Goal: Information Seeking & Learning: Learn about a topic

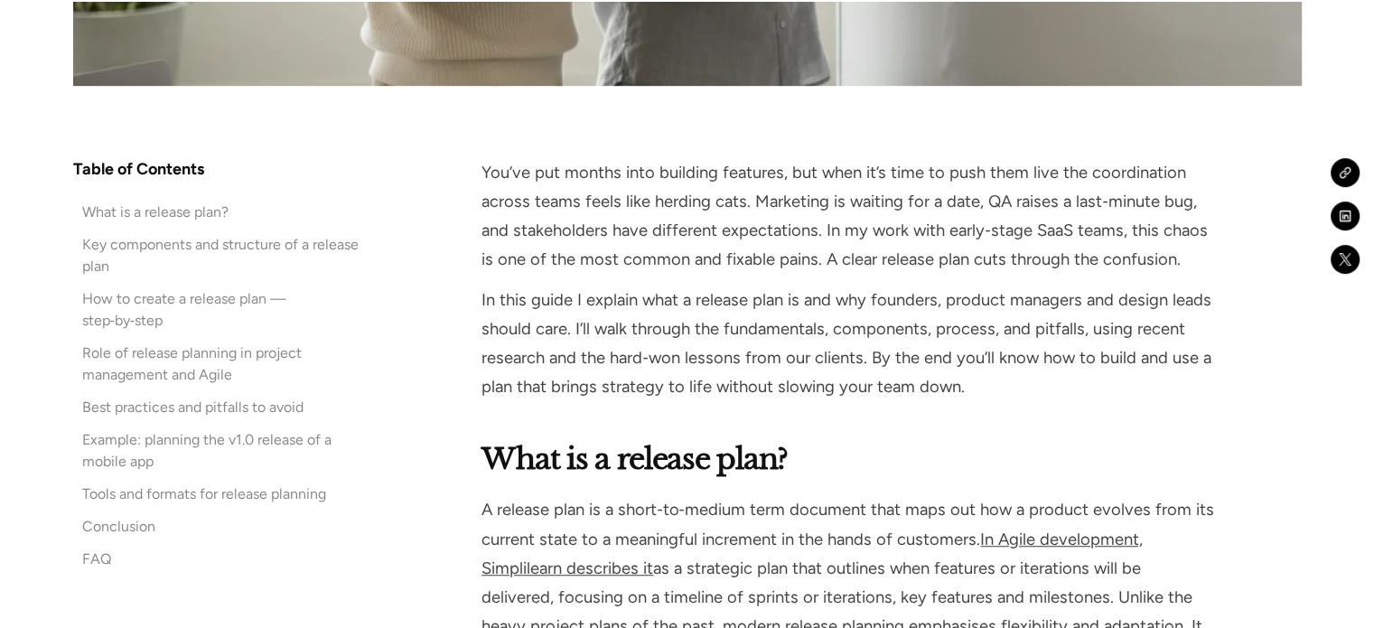
scroll to position [1174, 0]
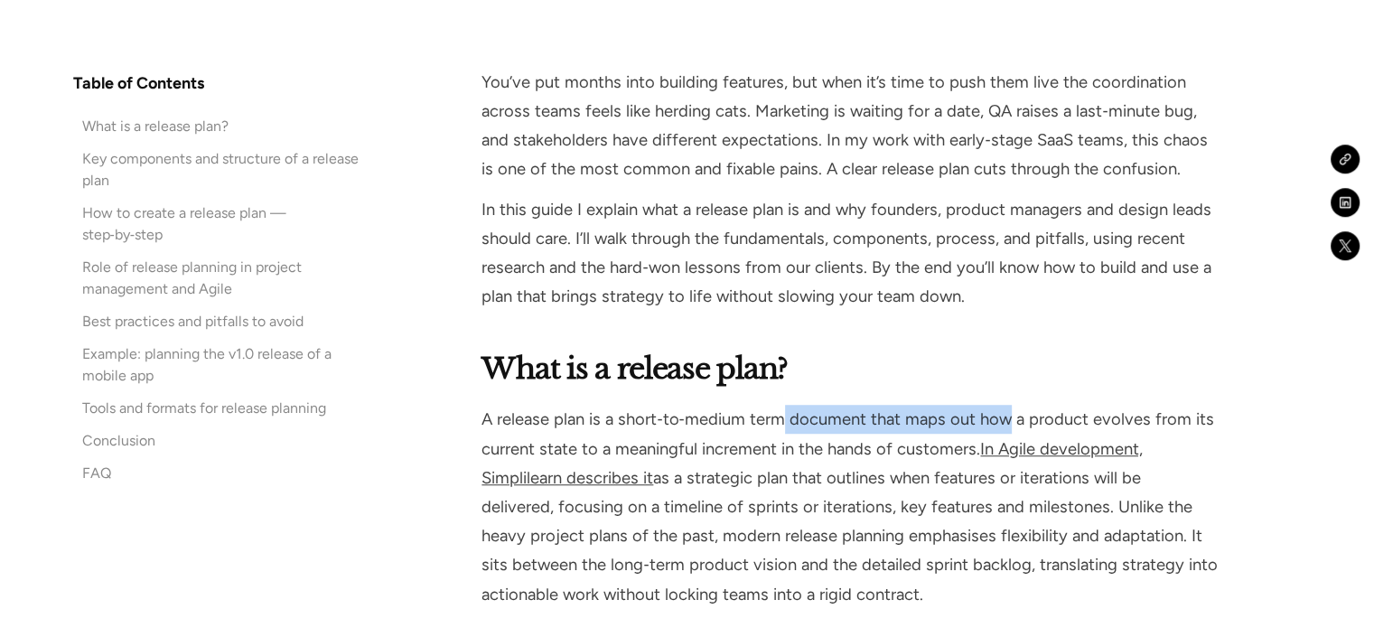
drag, startPoint x: 787, startPoint y: 424, endPoint x: 1004, endPoint y: 422, distance: 217.7
click at [1004, 422] on p "A release plan is a short‑to‑medium term document that maps out how a product e…" at bounding box center [848, 506] width 735 height 203
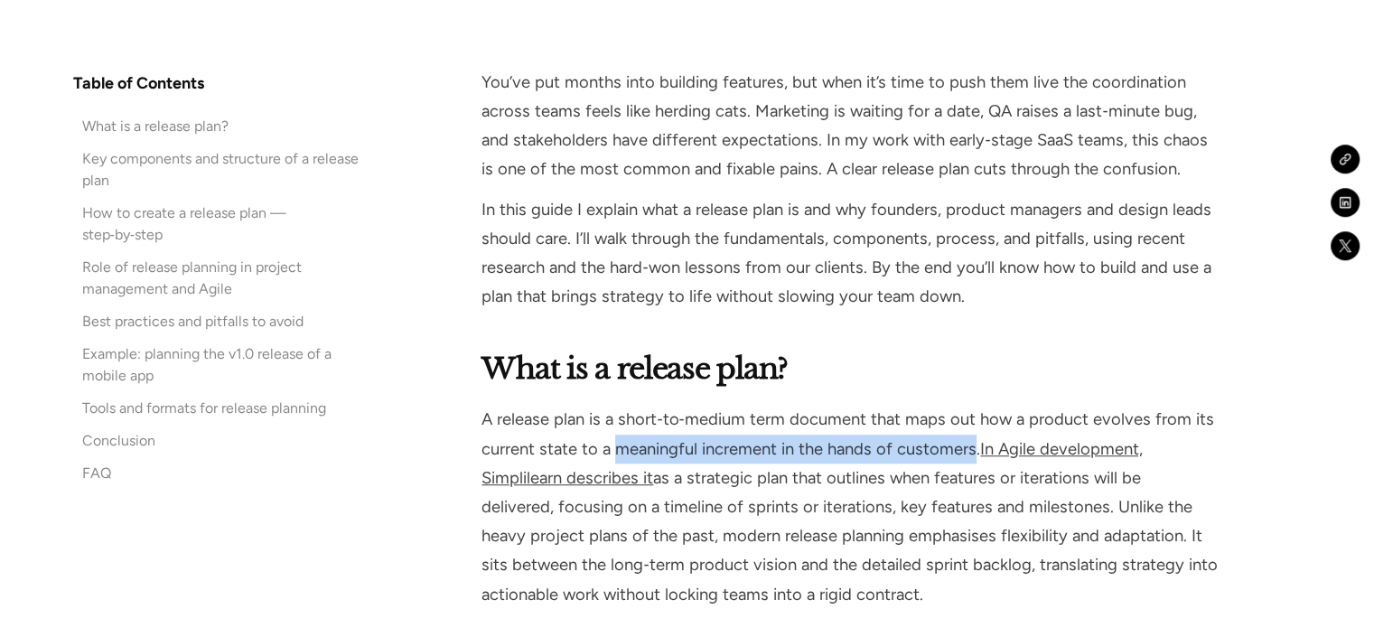
drag, startPoint x: 645, startPoint y: 444, endPoint x: 975, endPoint y: 441, distance: 329.7
click at [975, 441] on p "A release plan is a short‑to‑medium term document that maps out how a product e…" at bounding box center [848, 506] width 735 height 203
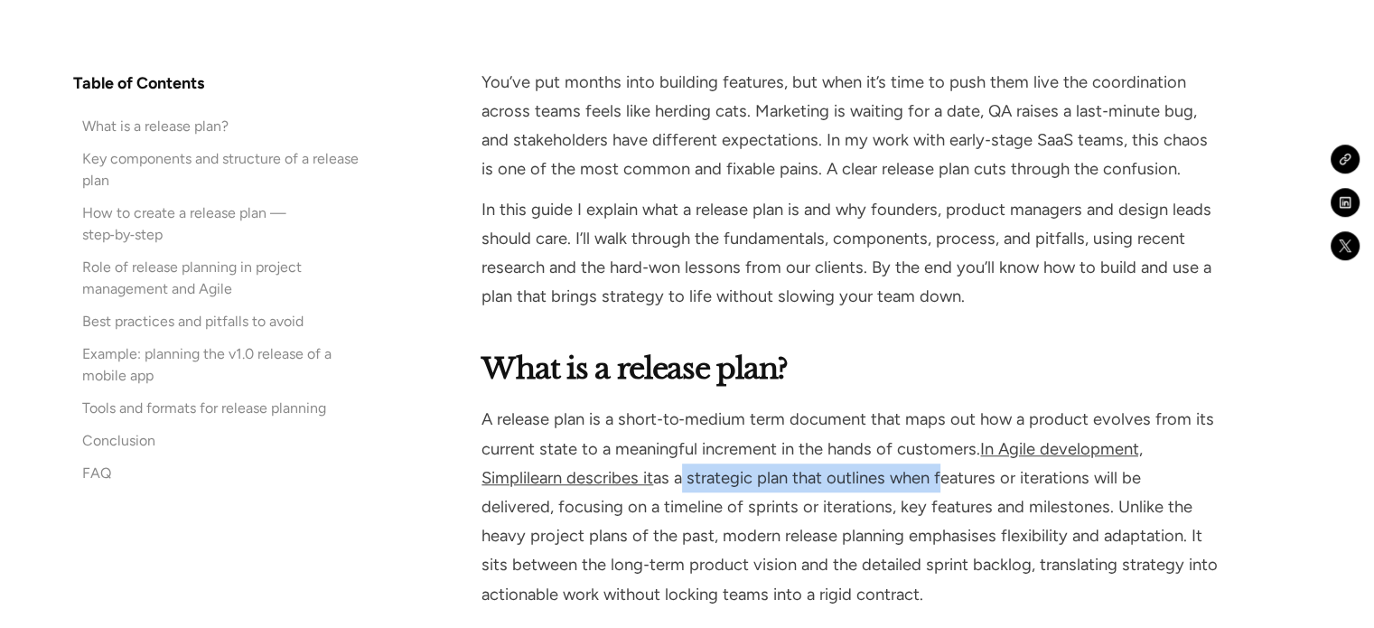
drag, startPoint x: 678, startPoint y: 476, endPoint x: 936, endPoint y: 476, distance: 257.4
click at [936, 476] on p "A release plan is a short‑to‑medium term document that maps out how a product e…" at bounding box center [848, 506] width 735 height 203
click at [667, 465] on p "A release plan is a short‑to‑medium term document that maps out how a product e…" at bounding box center [848, 506] width 735 height 203
drag, startPoint x: 658, startPoint y: 472, endPoint x: 896, endPoint y: 473, distance: 238.5
click at [896, 473] on p "A release plan is a short‑to‑medium term document that maps out how a product e…" at bounding box center [848, 506] width 735 height 203
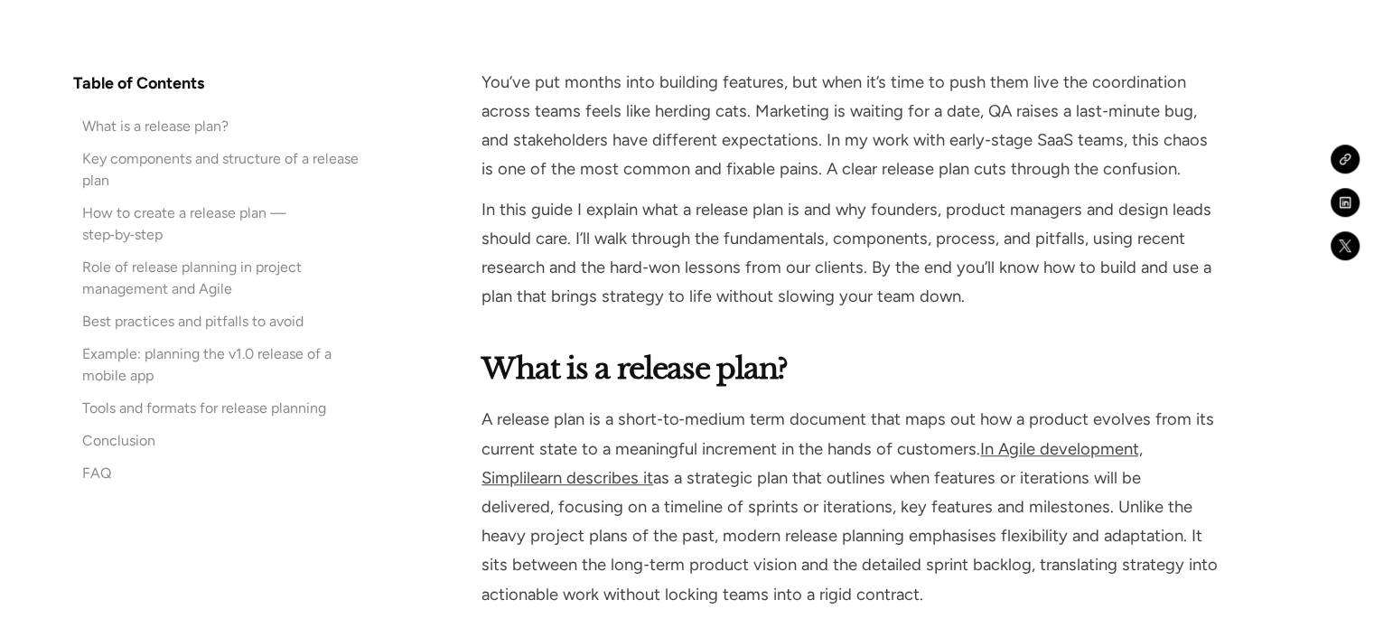
drag, startPoint x: 911, startPoint y: 473, endPoint x: 924, endPoint y: 474, distance: 13.6
click at [911, 473] on p "A release plan is a short‑to‑medium term document that maps out how a product e…" at bounding box center [848, 506] width 735 height 203
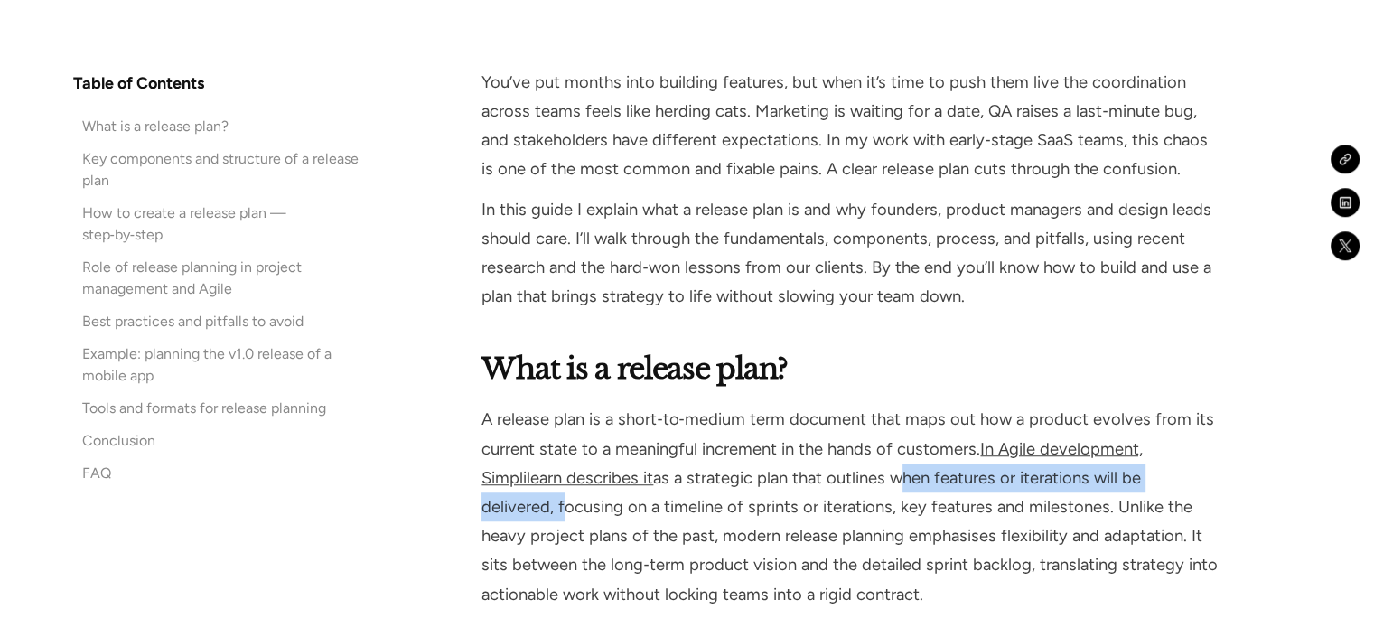
drag, startPoint x: 896, startPoint y: 480, endPoint x: 559, endPoint y: 512, distance: 338.5
click at [559, 512] on p "A release plan is a short‑to‑medium term document that maps out how a product e…" at bounding box center [848, 506] width 735 height 203
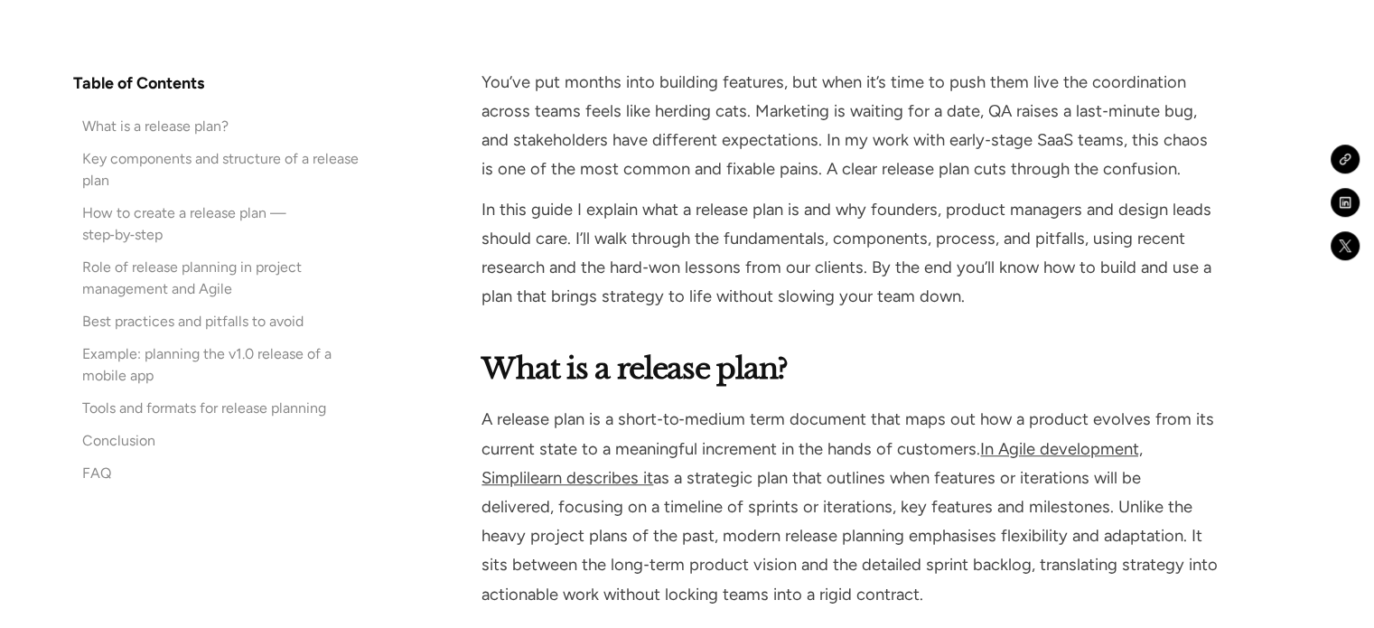
click at [563, 509] on p "A release plan is a short‑to‑medium term document that maps out how a product e…" at bounding box center [848, 506] width 735 height 203
click at [556, 501] on p "A release plan is a short‑to‑medium term document that maps out how a product e…" at bounding box center [848, 506] width 735 height 203
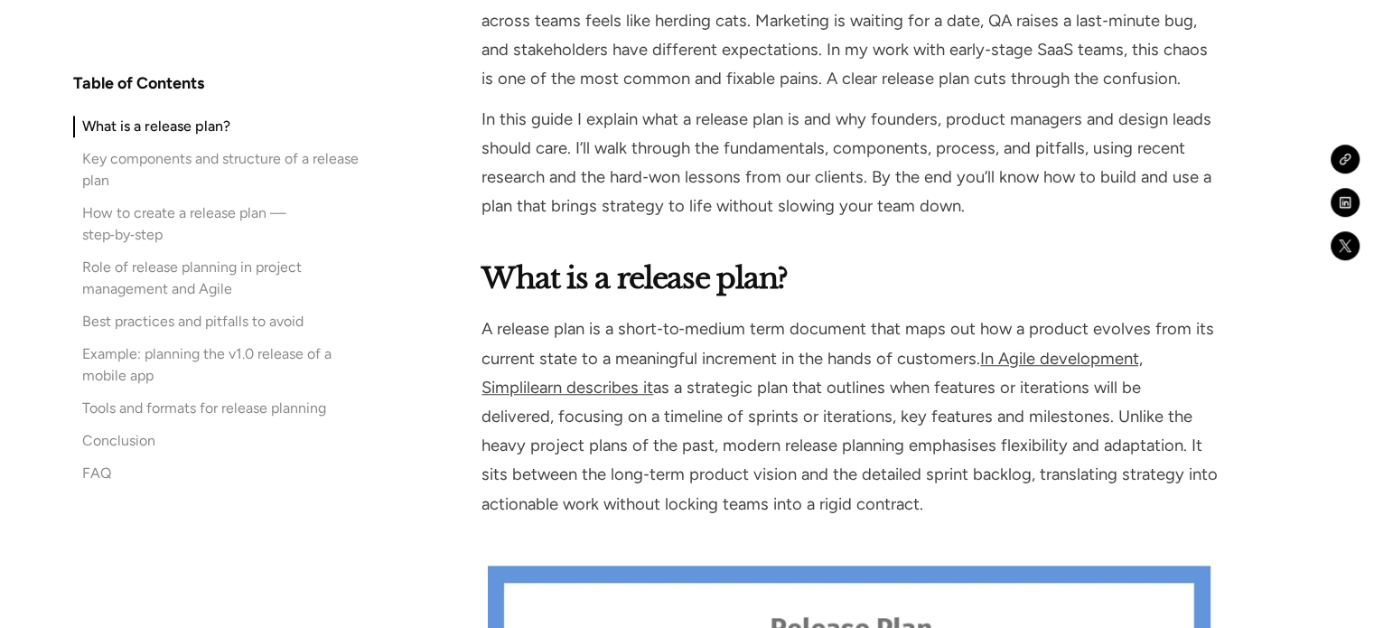
drag, startPoint x: 925, startPoint y: 509, endPoint x: 701, endPoint y: 433, distance: 236.5
click at [701, 433] on p "A release plan is a short‑to‑medium term document that maps out how a product e…" at bounding box center [848, 415] width 735 height 203
click at [703, 440] on p "A release plan is a short‑to‑medium term document that maps out how a product e…" at bounding box center [848, 415] width 735 height 203
drag, startPoint x: 719, startPoint y: 441, endPoint x: 930, endPoint y: 496, distance: 218.4
click at [930, 496] on p "A release plan is a short‑to‑medium term document that maps out how a product e…" at bounding box center [848, 415] width 735 height 203
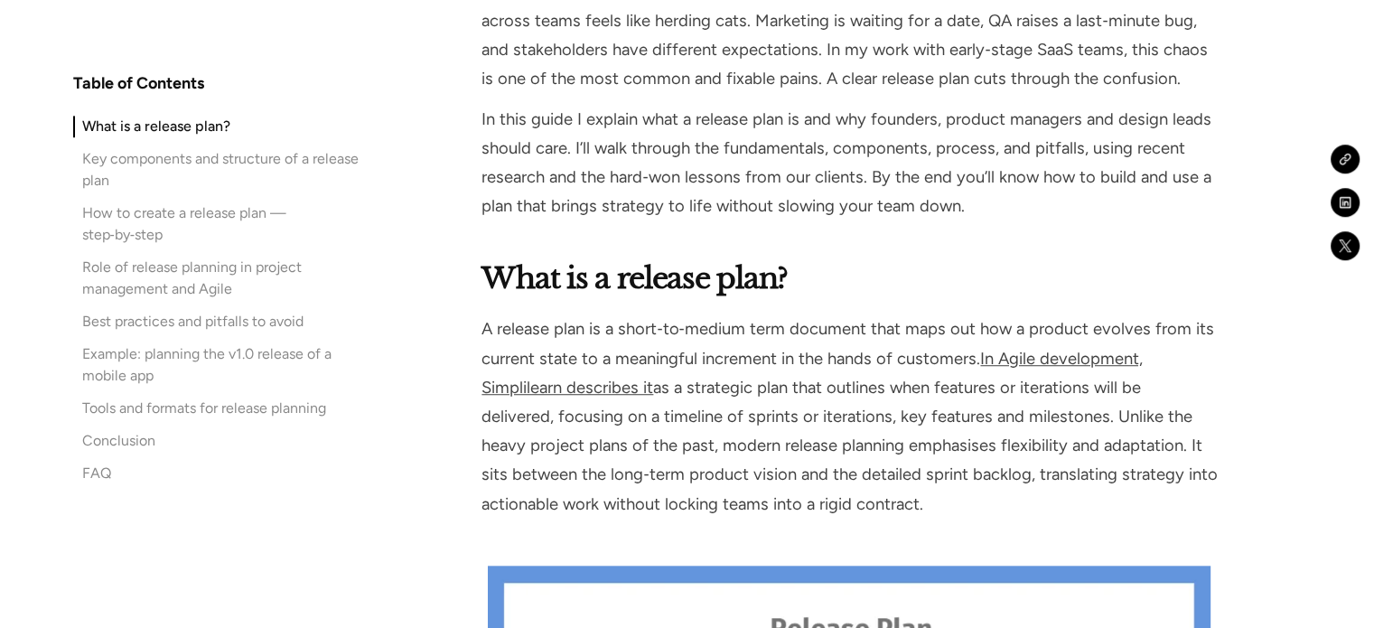
click at [933, 500] on p "A release plan is a short‑to‑medium term document that maps out how a product e…" at bounding box center [848, 415] width 735 height 203
click at [921, 429] on p "A release plan is a short‑to‑medium term document that maps out how a product e…" at bounding box center [848, 415] width 735 height 203
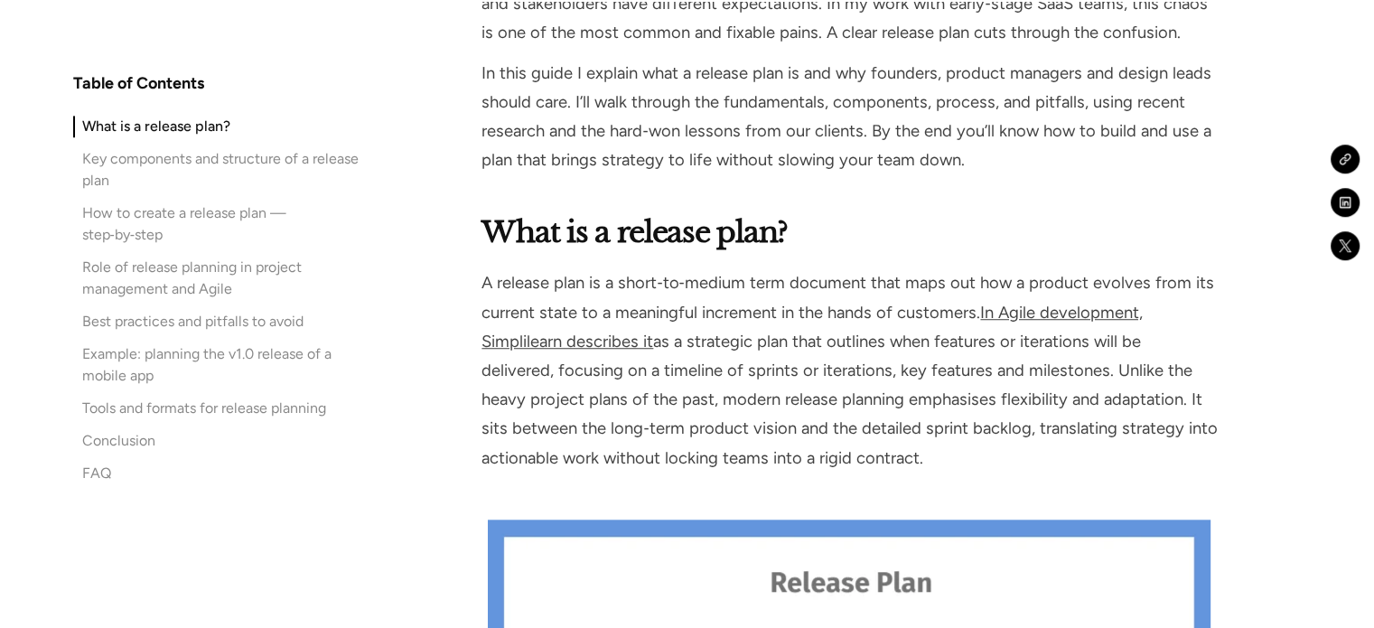
scroll to position [1355, 0]
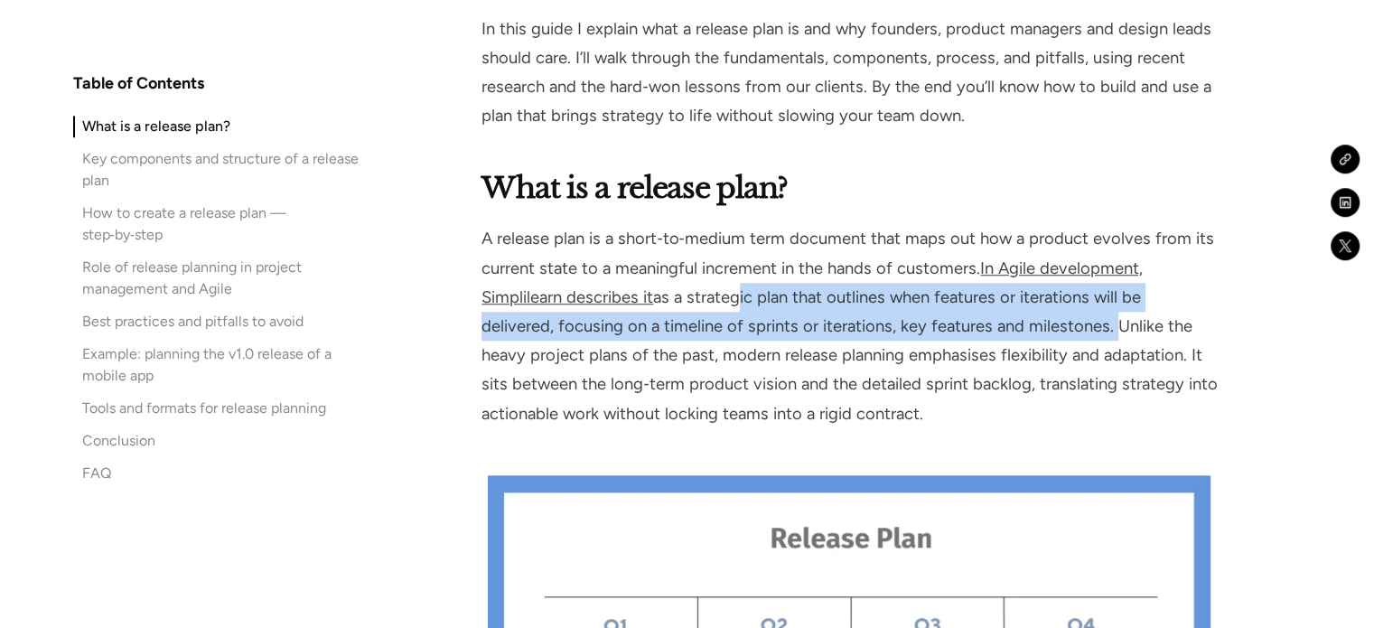
drag, startPoint x: 730, startPoint y: 295, endPoint x: 1107, endPoint y: 324, distance: 378.7
click at [1107, 324] on p "A release plan is a short‑to‑medium term document that maps out how a product e…" at bounding box center [848, 325] width 735 height 203
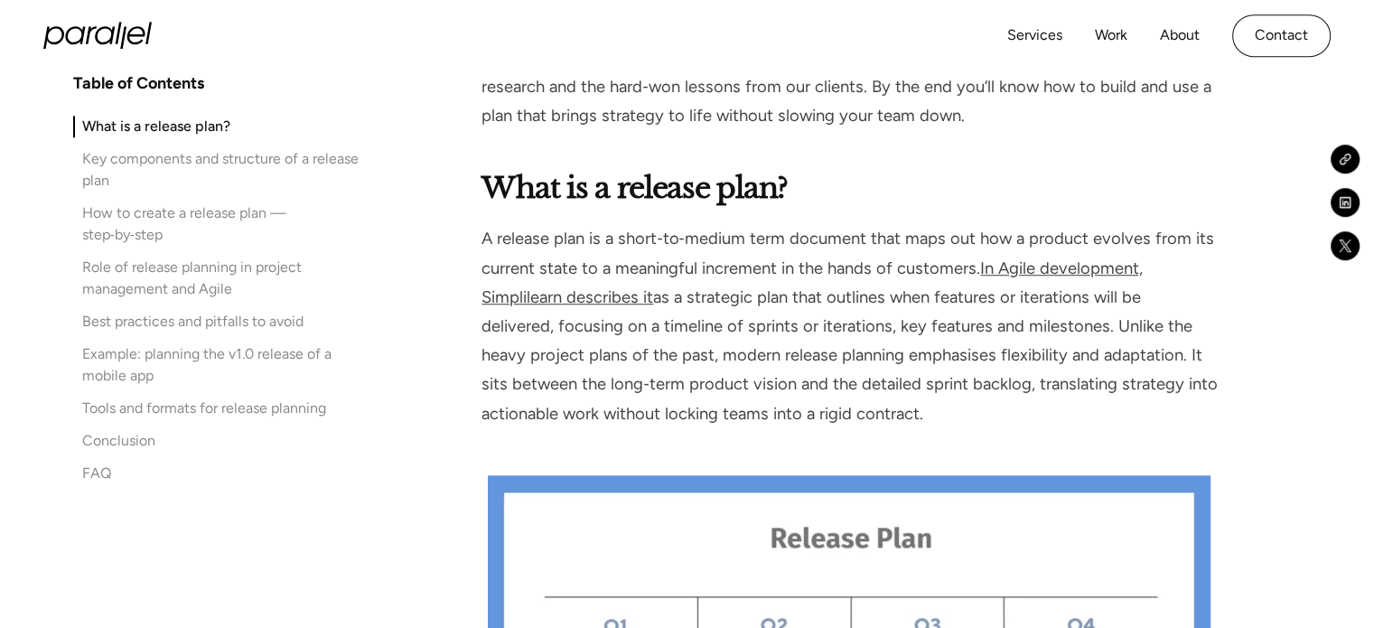
click at [501, 190] on strong "What is a release plan?" at bounding box center [634, 188] width 306 height 36
click at [486, 190] on strong "What is a release plan?" at bounding box center [634, 188] width 306 height 36
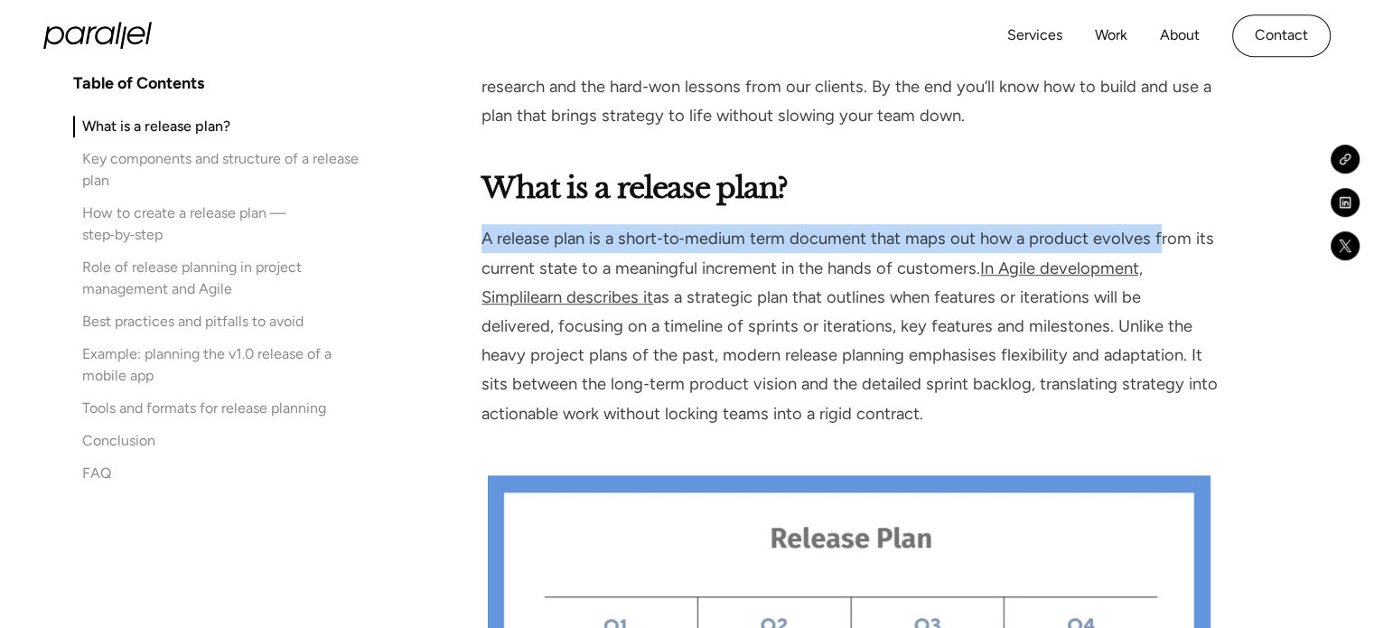
drag, startPoint x: 479, startPoint y: 239, endPoint x: 1153, endPoint y: 242, distance: 673.9
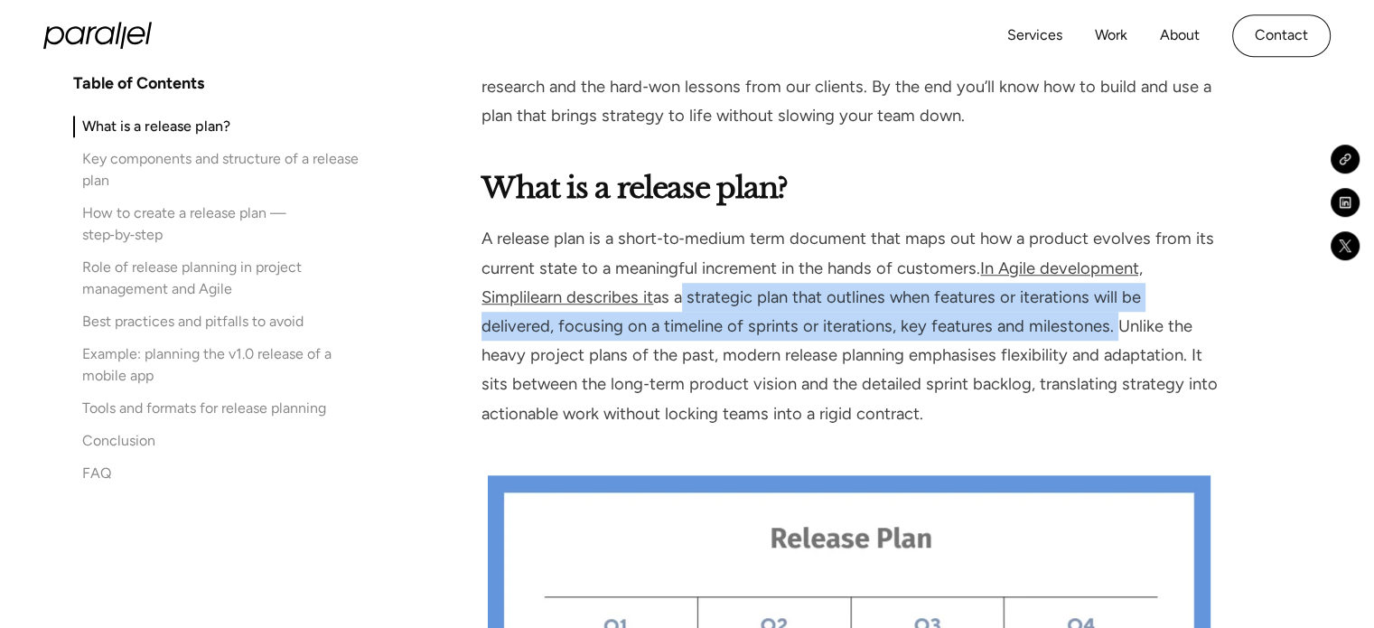
drag, startPoint x: 678, startPoint y: 294, endPoint x: 1107, endPoint y: 327, distance: 430.3
click at [1107, 327] on p "A release plan is a short‑to‑medium term document that maps out how a product e…" at bounding box center [848, 325] width 735 height 203
copy p "a strategic plan that outlines when features or iterations will be delivered, f…"
